Goal: Check status: Check status

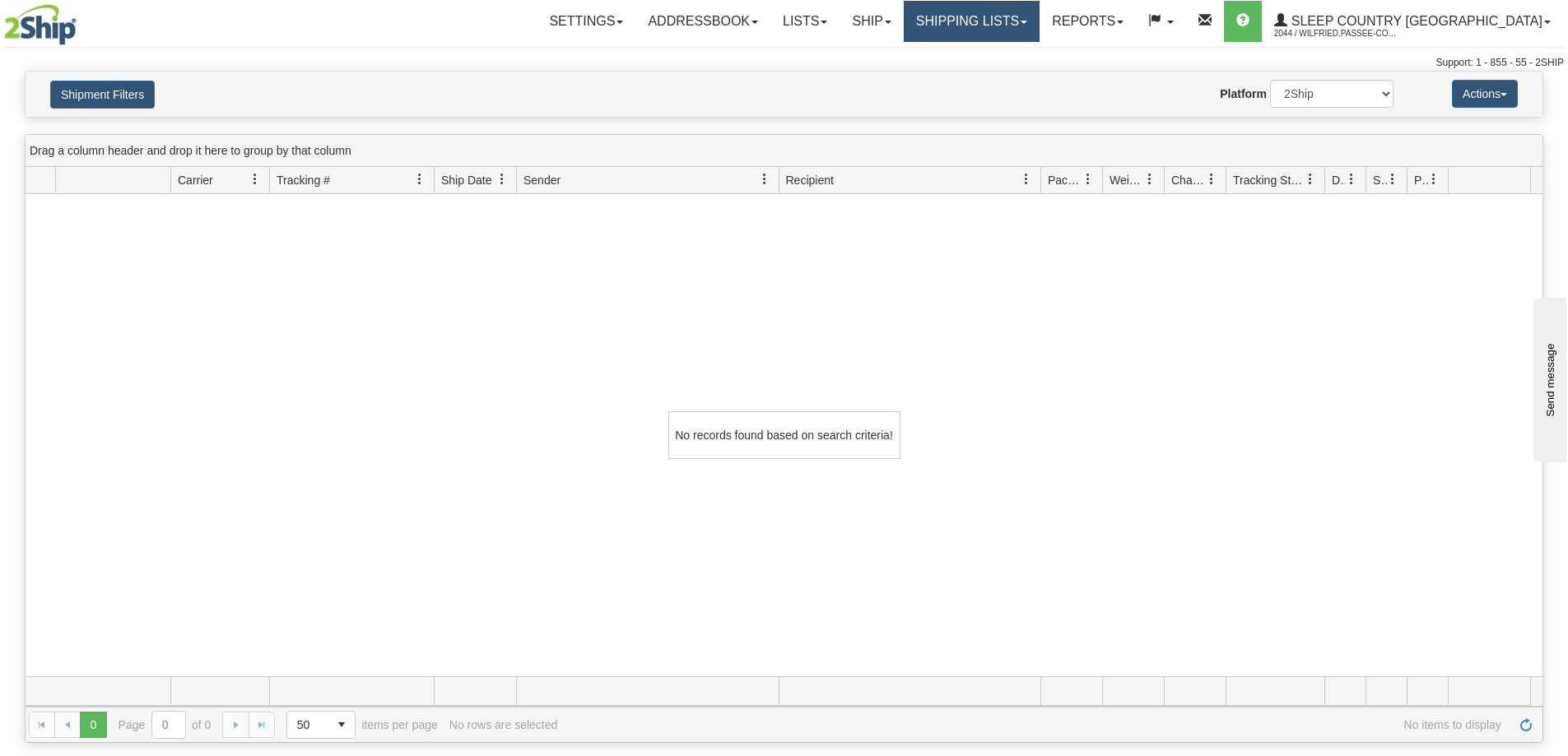
click at [1031, 16] on link "Shipping lists" at bounding box center [971, 21] width 136 height 41
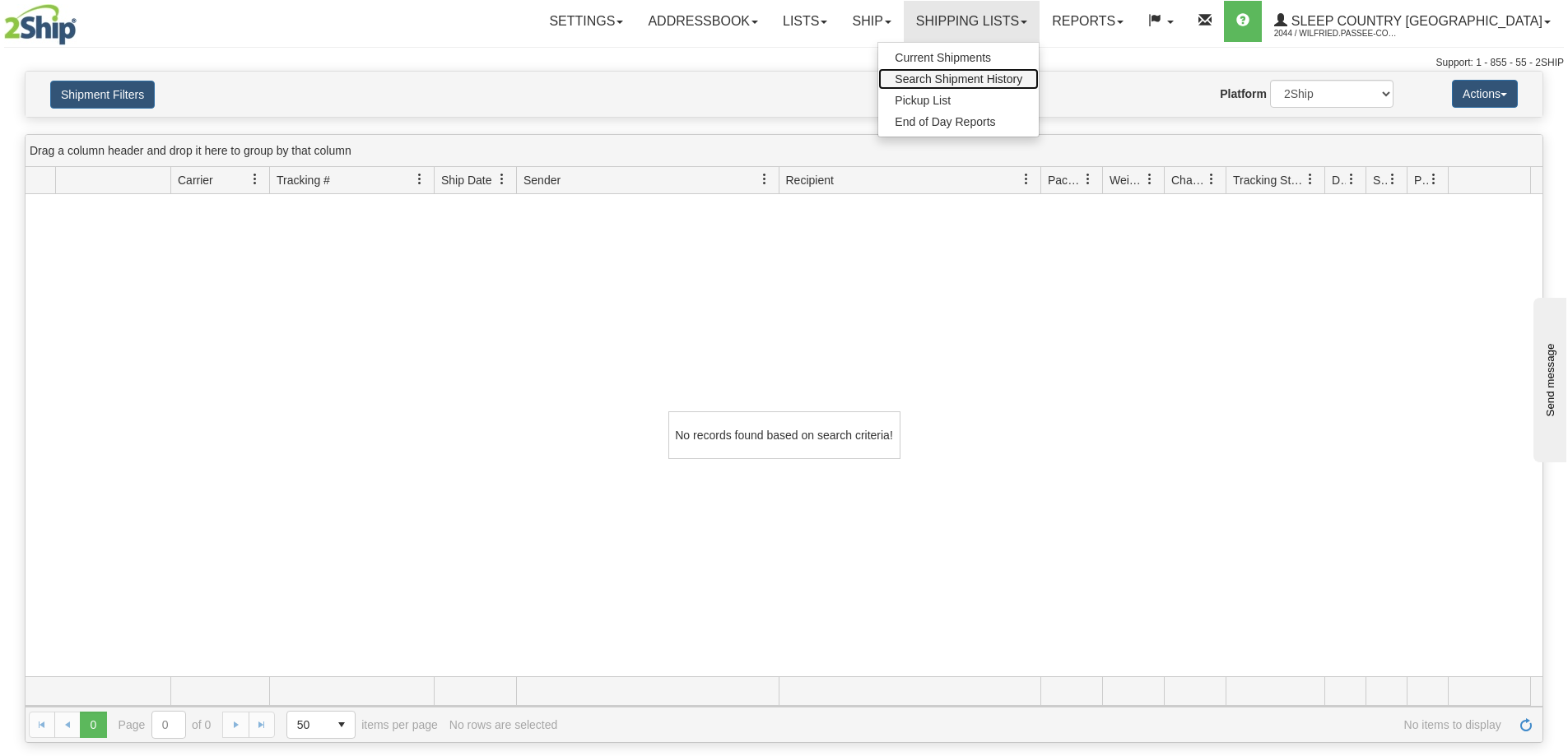
click at [1023, 78] on span "Search Shipment History" at bounding box center [959, 78] width 128 height 13
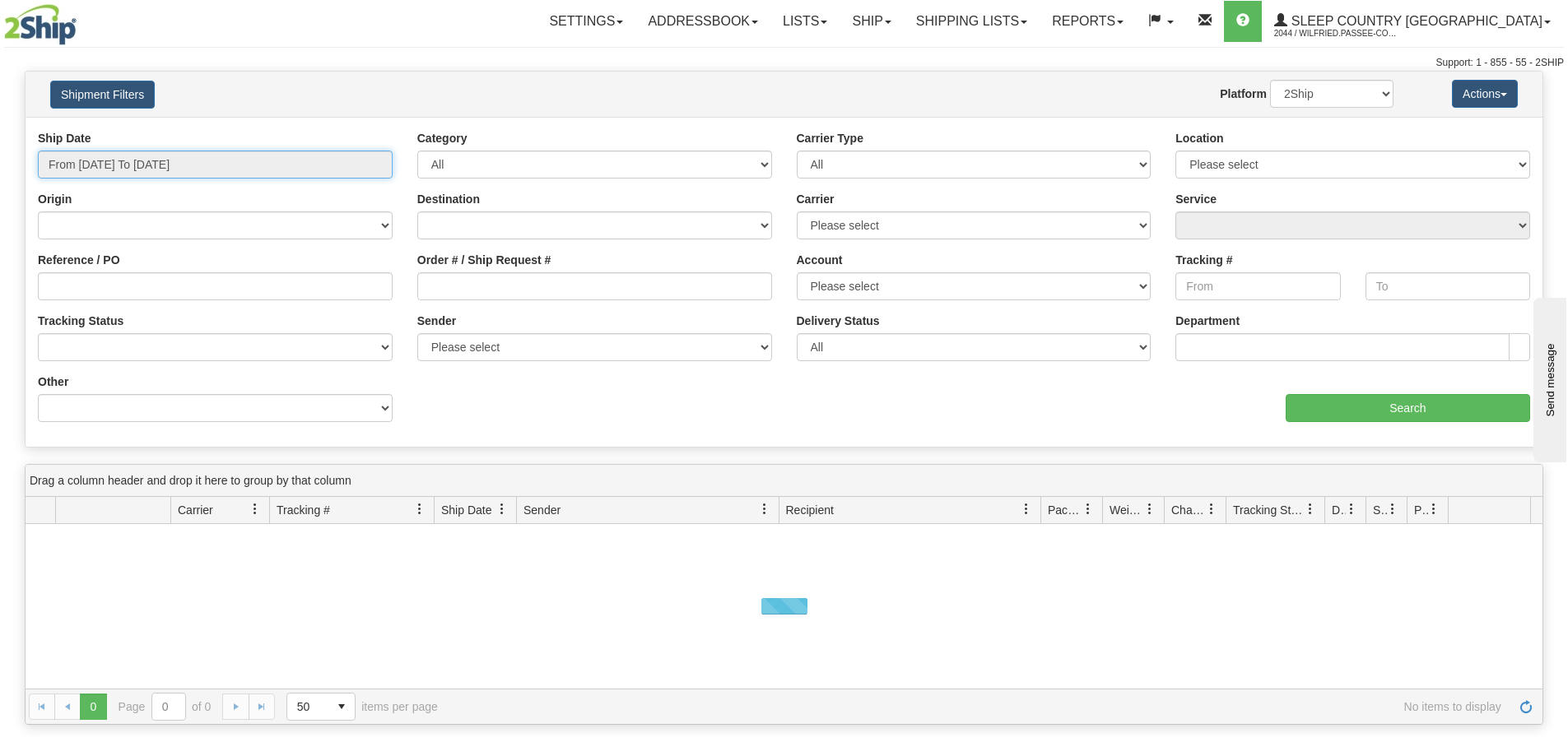
click at [168, 163] on input "From 09/20/2025 To 09/21/2025" at bounding box center [215, 164] width 355 height 28
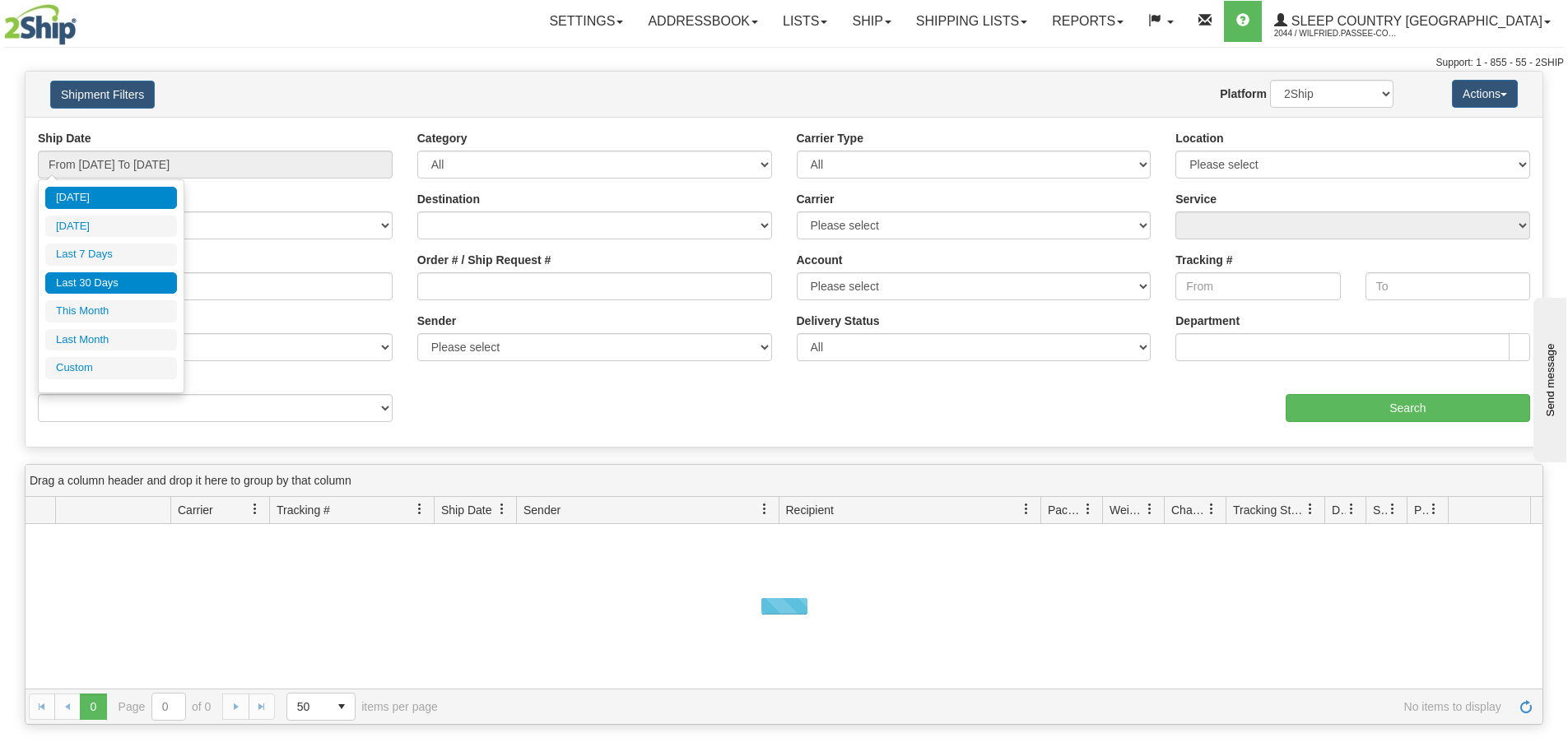
click at [146, 274] on li "Last 30 Days" at bounding box center [111, 284] width 131 height 22
type input "From [DATE] To [DATE]"
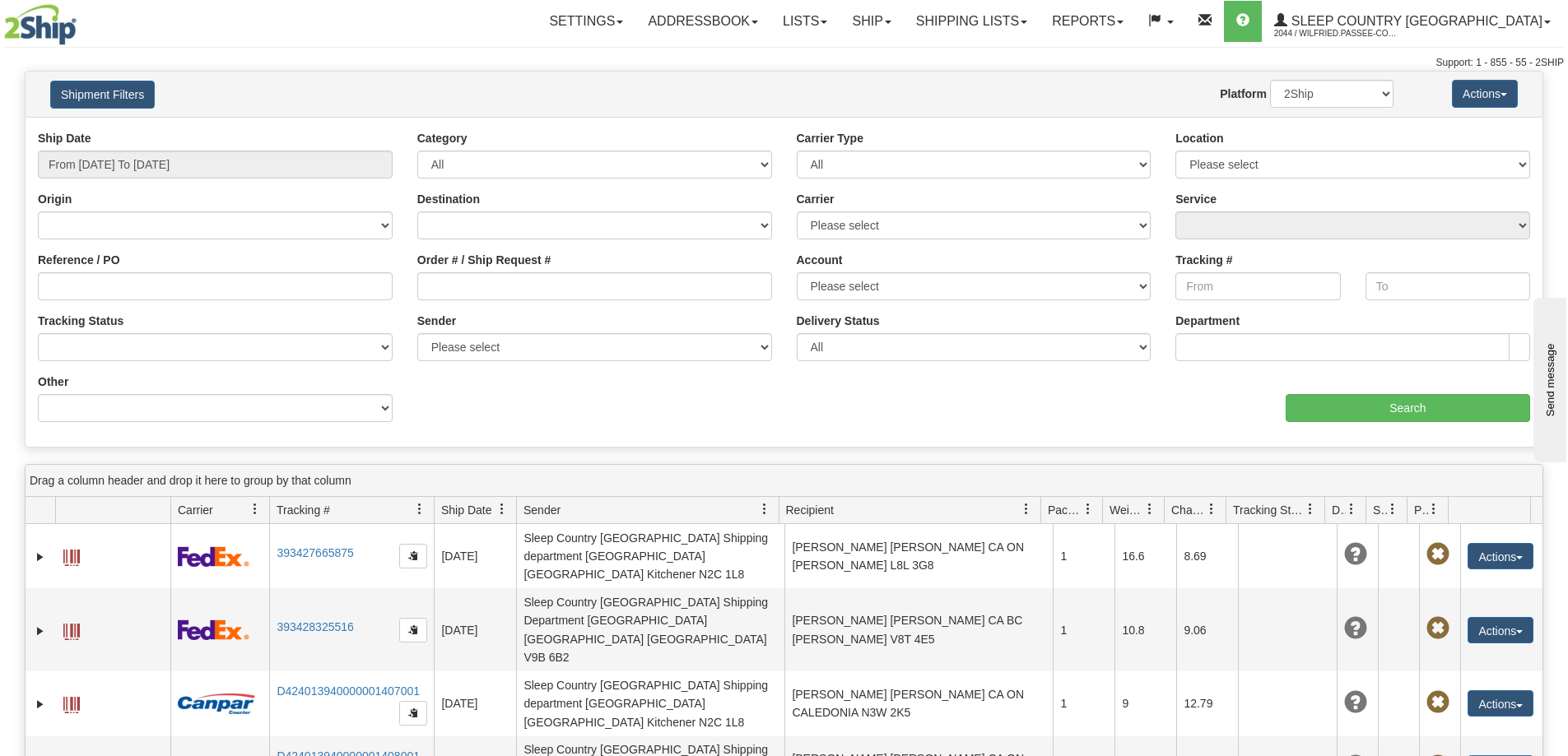
click at [459, 269] on div "Order # / Ship Request #" at bounding box center [594, 275] width 355 height 48
click at [459, 285] on input "Order # / Ship Request #" at bounding box center [594, 286] width 355 height 28
paste input "9002I104060"
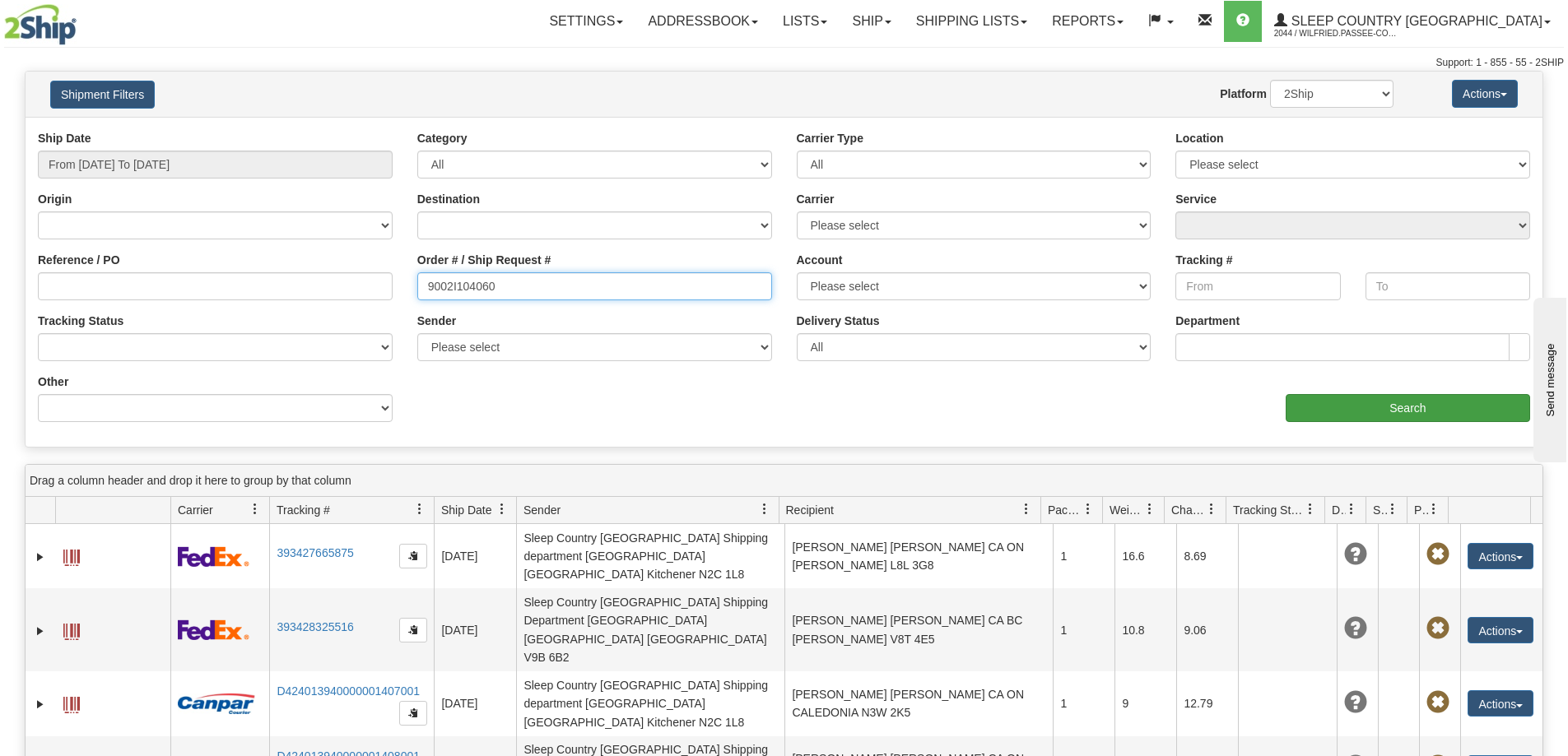
type input "9002I104060"
click at [1372, 416] on input "Search" at bounding box center [1407, 408] width 244 height 28
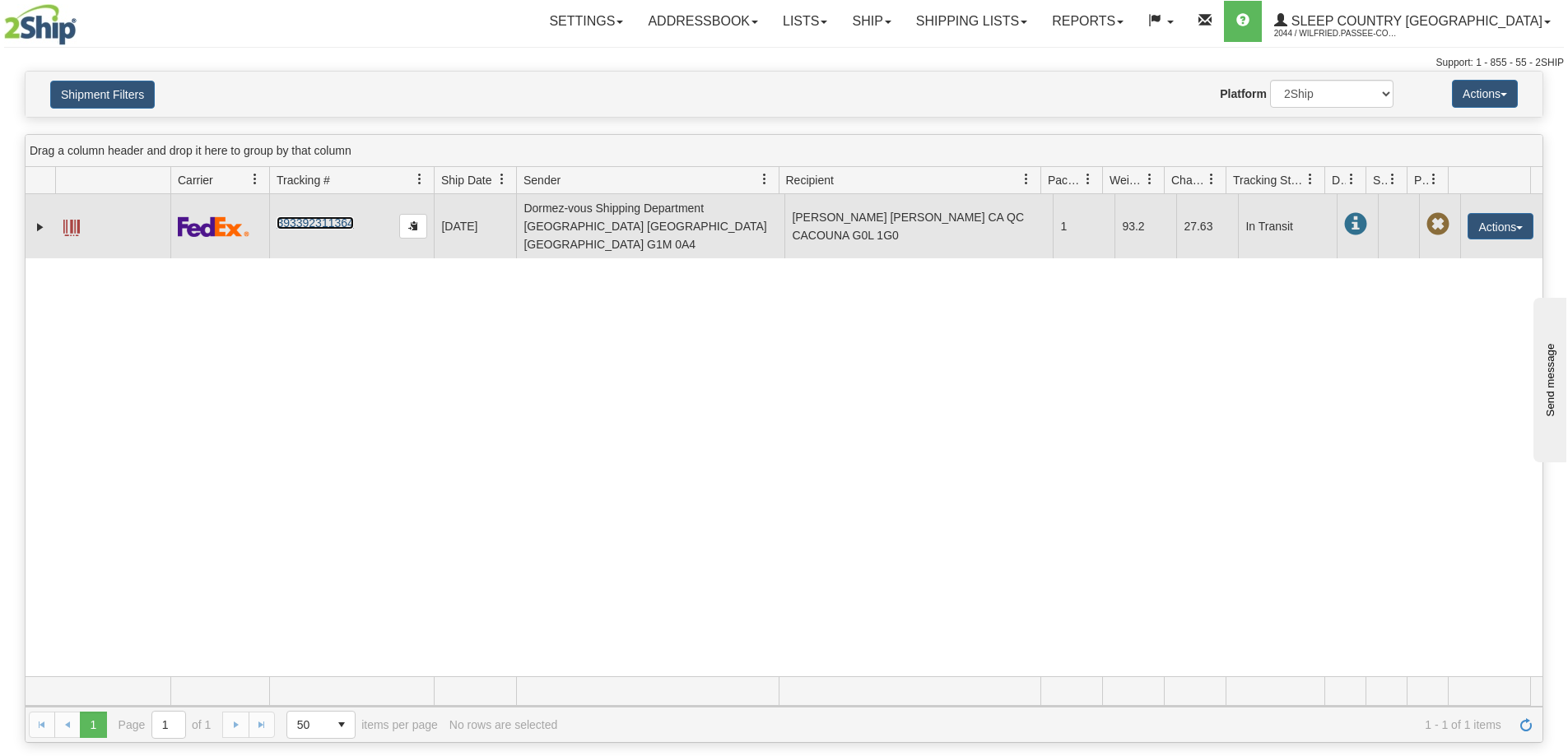
click at [305, 216] on link "393392311364" at bounding box center [315, 223] width 77 height 13
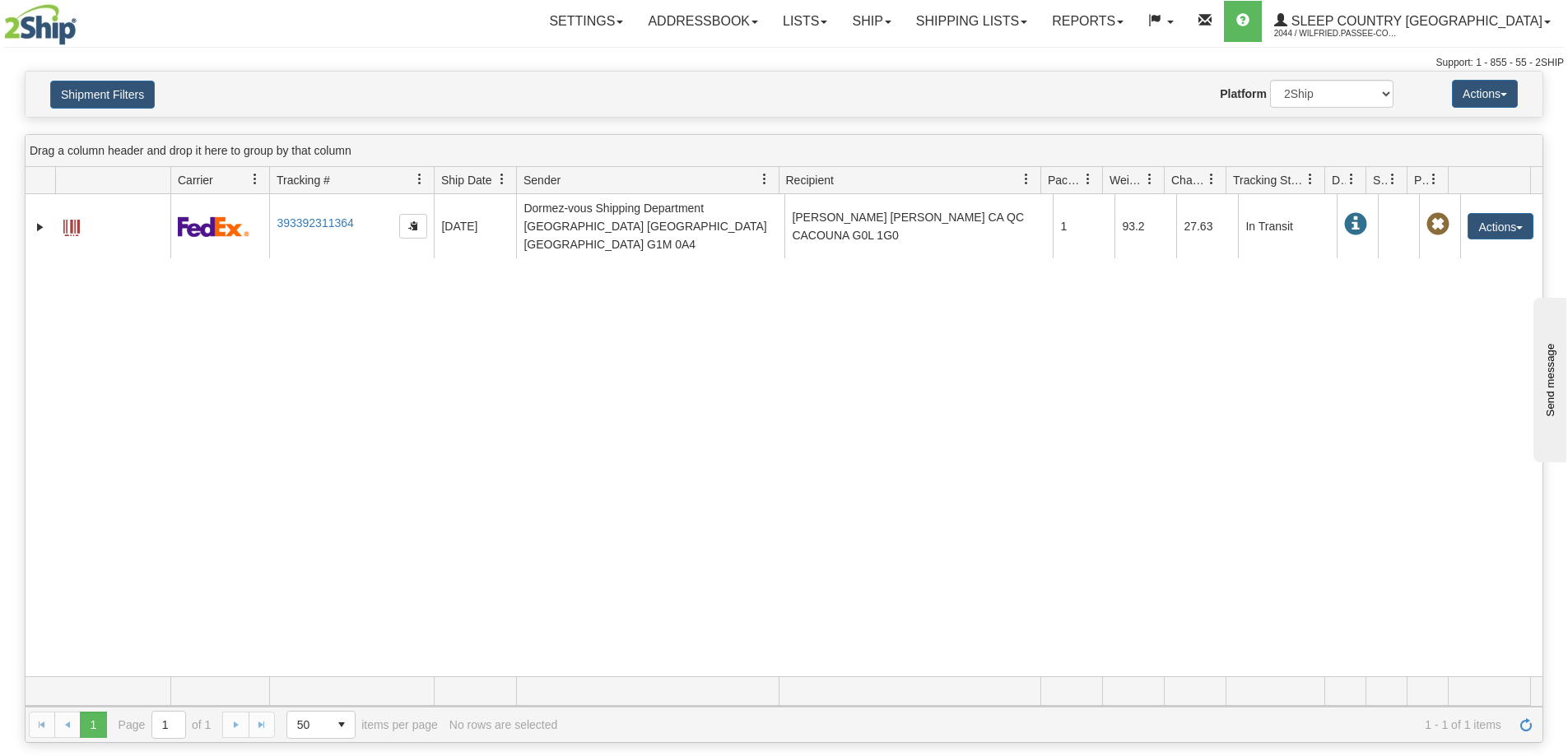
drag, startPoint x: 542, startPoint y: 385, endPoint x: 443, endPoint y: 303, distance: 128.5
click at [524, 370] on div "31637548 2044 393392311364 09/19/2025 09/19/2025 12:14:23 PM Dormez-vous Shippi…" at bounding box center [784, 435] width 1517 height 482
